Goal: Find contact information: Find contact information

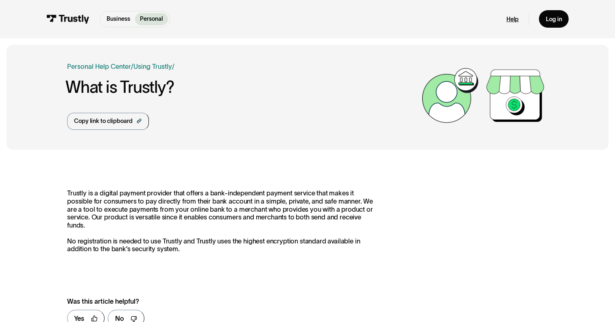
click at [514, 19] on link "Help" at bounding box center [513, 19] width 12 height 8
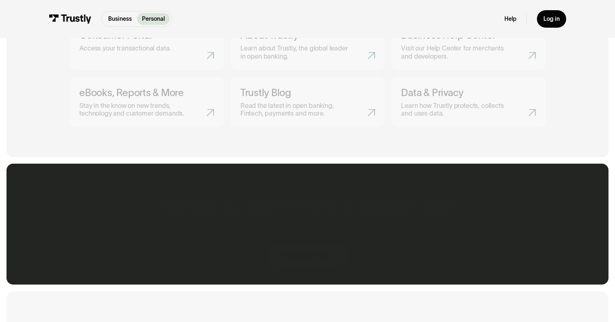
scroll to position [495, 0]
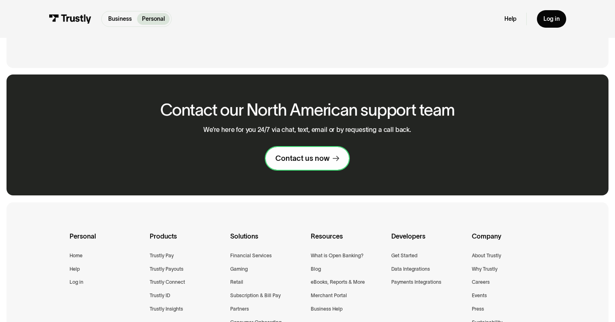
click at [298, 160] on div "Contact us now" at bounding box center [303, 158] width 54 height 10
